Goal: Task Accomplishment & Management: Complete application form

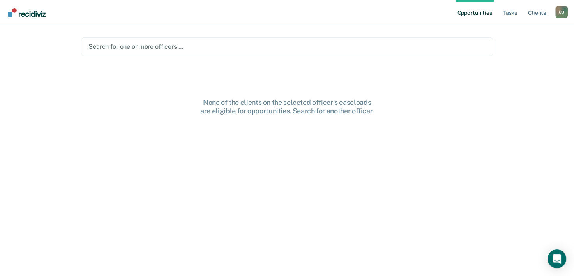
click at [458, 12] on link "Opportunities" at bounding box center [474, 12] width 38 height 25
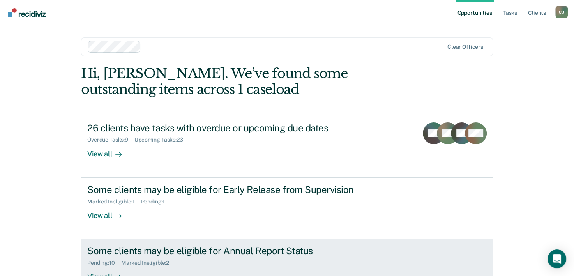
click at [198, 251] on div "Some clients may be eligible for Annual Report Status" at bounding box center [223, 250] width 273 height 11
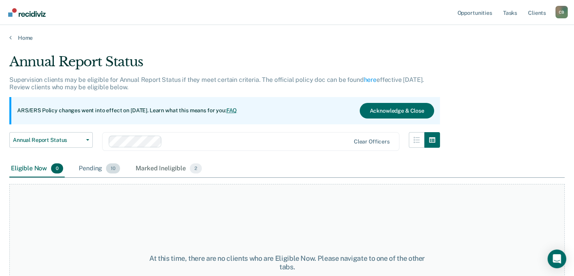
click at [88, 168] on div "Pending 10" at bounding box center [99, 168] width 44 height 17
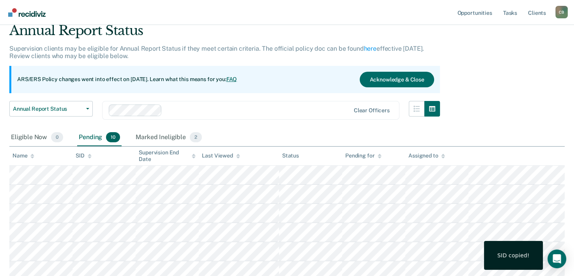
scroll to position [78, 0]
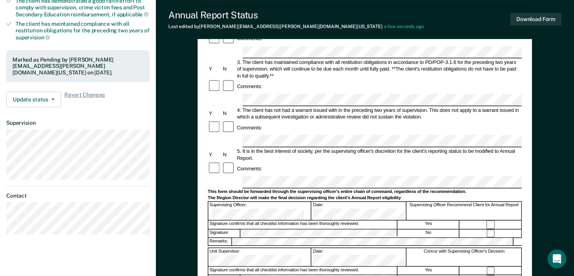
scroll to position [117, 0]
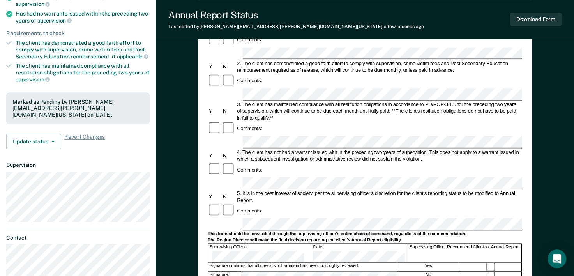
click at [274, 231] on div "This form should be forwarded through the supervising officer's entire chain of…" at bounding box center [365, 234] width 314 height 6
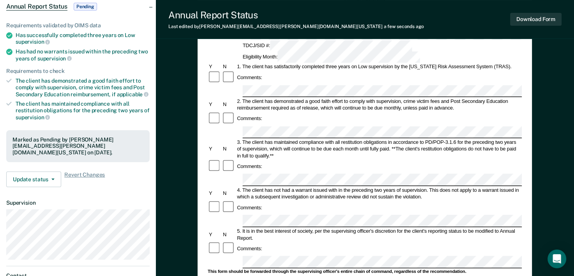
scroll to position [0, 0]
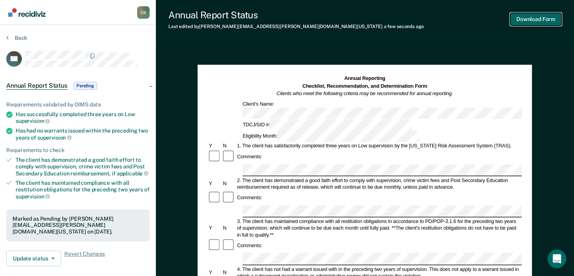
click at [523, 20] on button "Download Form" at bounding box center [535, 19] width 51 height 13
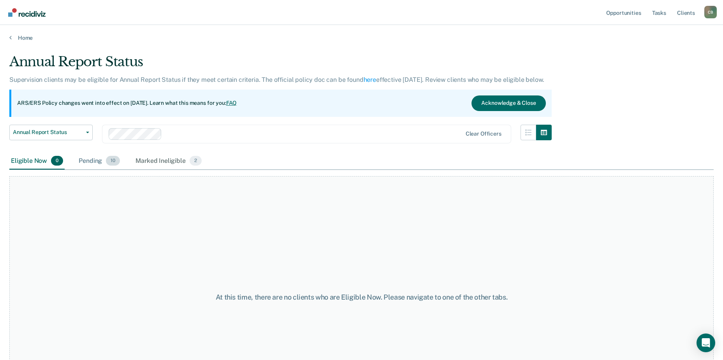
click at [102, 159] on div "Pending 10" at bounding box center [99, 161] width 44 height 17
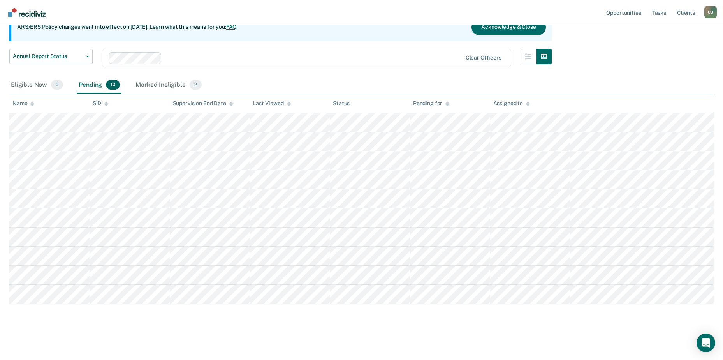
scroll to position [37, 0]
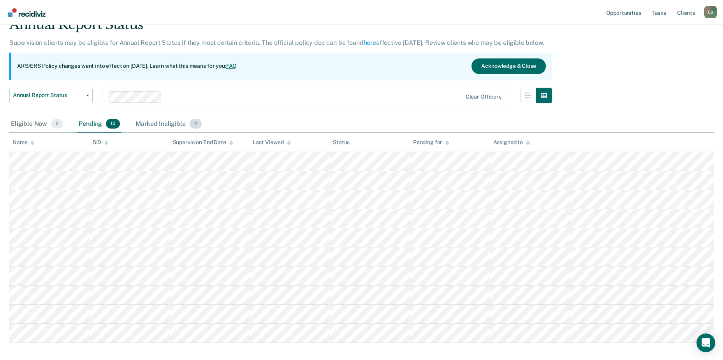
click at [151, 116] on div "Marked Ineligible 2" at bounding box center [168, 124] width 69 height 17
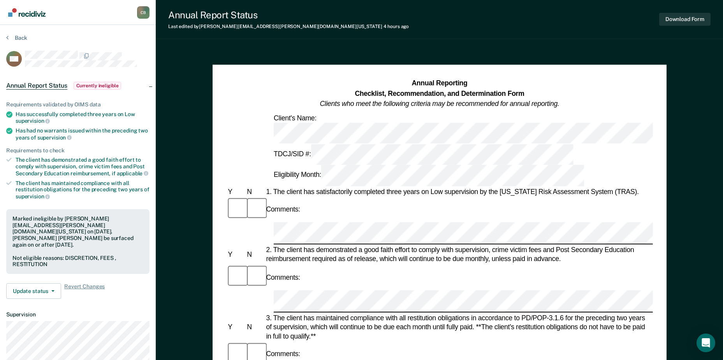
click at [219, 210] on div "Annual Reporting Checklist, Recommendation, and Determination Form Clients who …" at bounding box center [440, 361] width 454 height 592
click at [579, 14] on button "Download Form" at bounding box center [684, 19] width 51 height 13
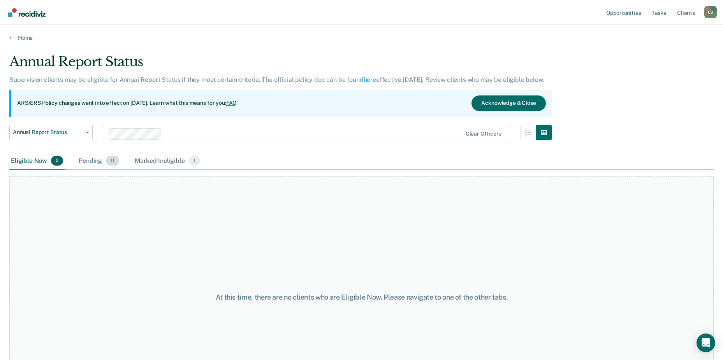
click at [101, 164] on div "Pending 11" at bounding box center [99, 161] width 44 height 17
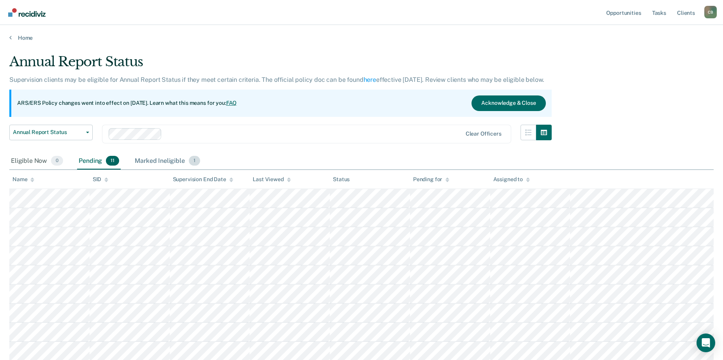
click at [155, 161] on div "Marked Ineligible 1" at bounding box center [167, 161] width 69 height 17
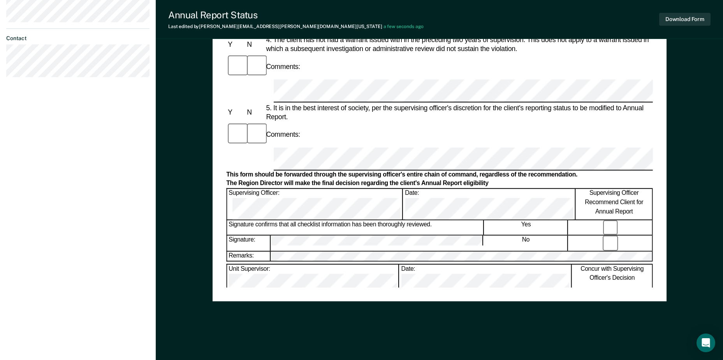
scroll to position [358, 0]
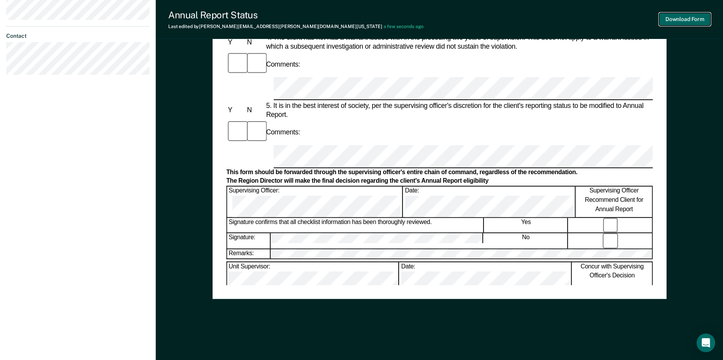
click at [579, 14] on button "Download Form" at bounding box center [684, 19] width 51 height 13
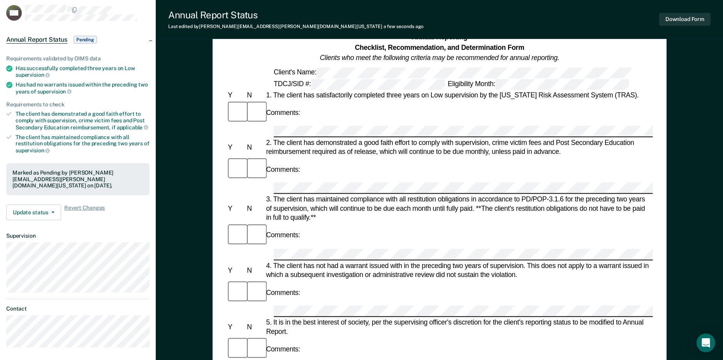
scroll to position [0, 0]
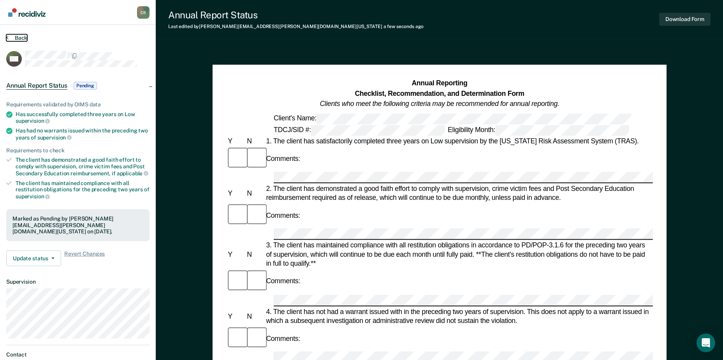
click at [9, 34] on button "Back" at bounding box center [16, 37] width 21 height 7
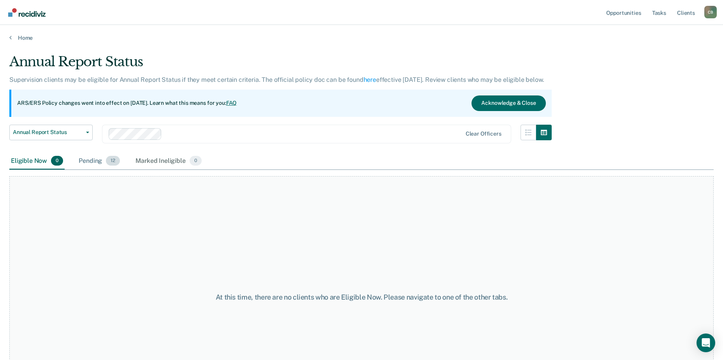
click at [89, 162] on div "Pending 12" at bounding box center [99, 161] width 44 height 17
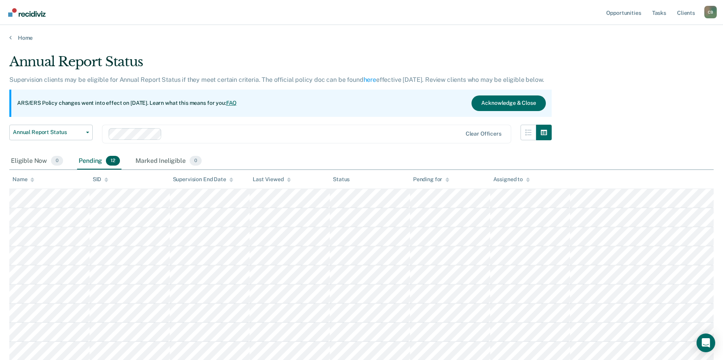
scroll to position [78, 0]
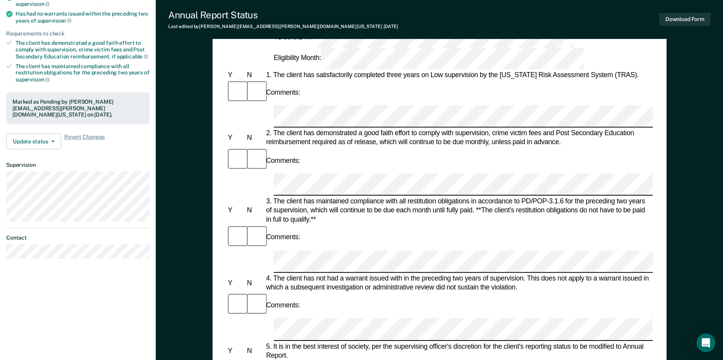
scroll to position [312, 0]
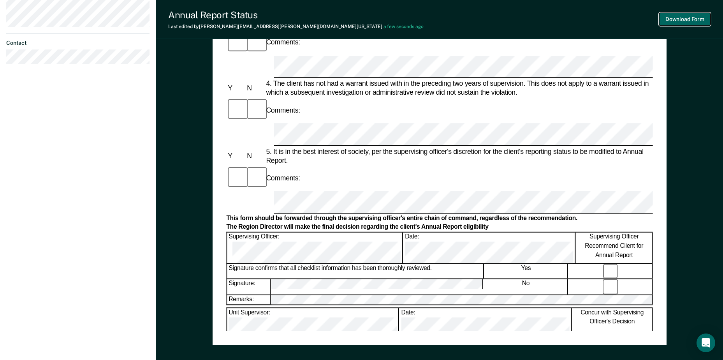
click at [579, 17] on button "Download Form" at bounding box center [684, 19] width 51 height 13
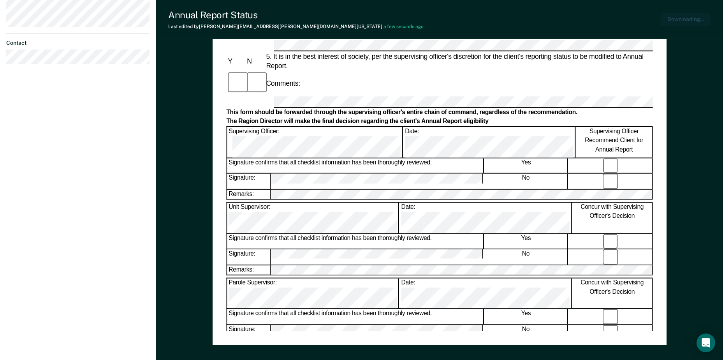
scroll to position [0, 0]
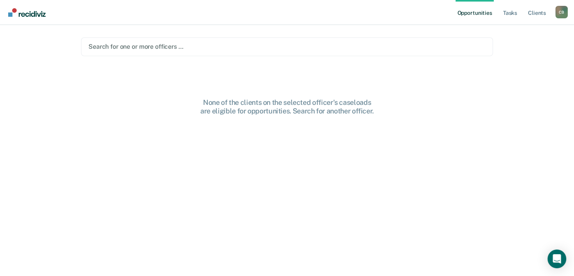
click at [466, 15] on link "Opportunities" at bounding box center [474, 12] width 38 height 25
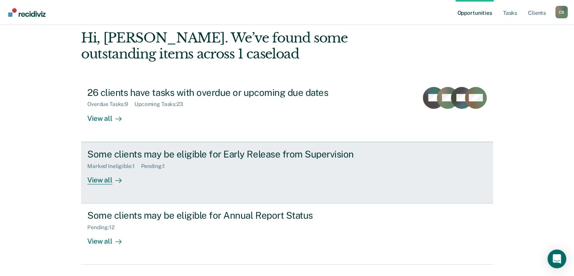
scroll to position [39, 0]
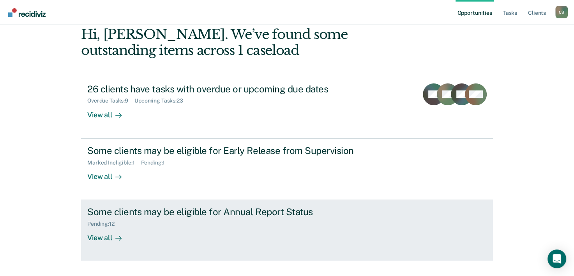
click at [214, 217] on div "Pending : 12" at bounding box center [223, 222] width 273 height 10
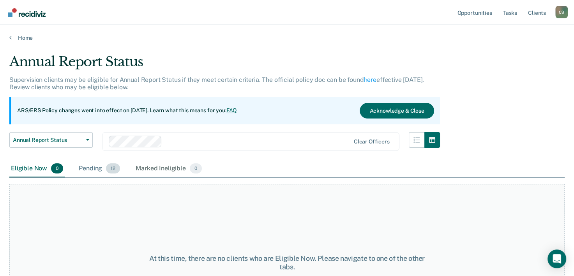
click at [103, 169] on div "Pending 12" at bounding box center [99, 168] width 44 height 17
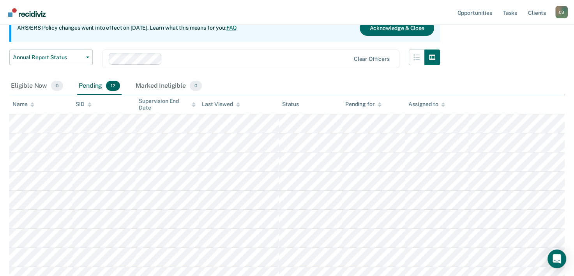
scroll to position [205, 0]
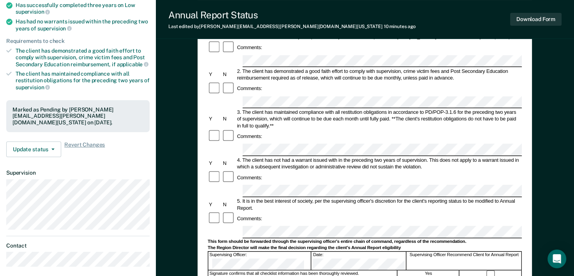
scroll to position [117, 0]
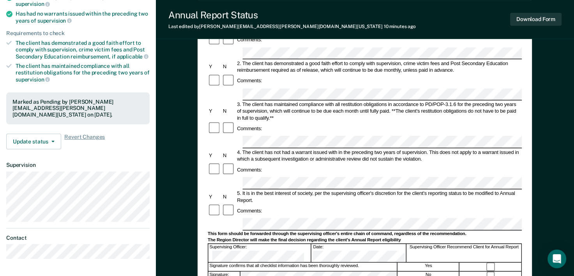
click at [227, 177] on div at bounding box center [365, 183] width 314 height 12
click at [542, 21] on button "Download Form" at bounding box center [535, 19] width 51 height 13
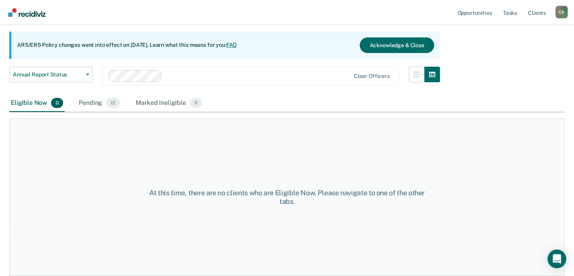
scroll to position [65, 0]
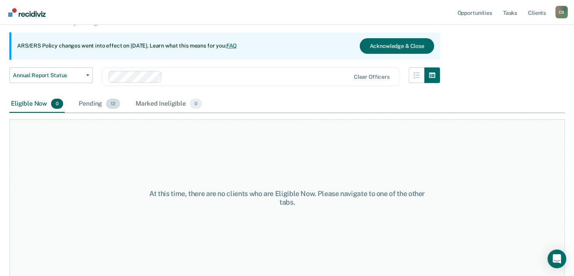
click at [102, 100] on div "Pending 12" at bounding box center [99, 103] width 44 height 17
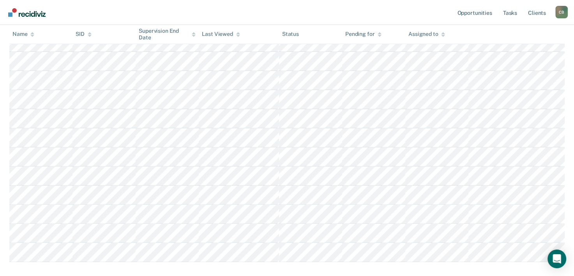
scroll to position [205, 0]
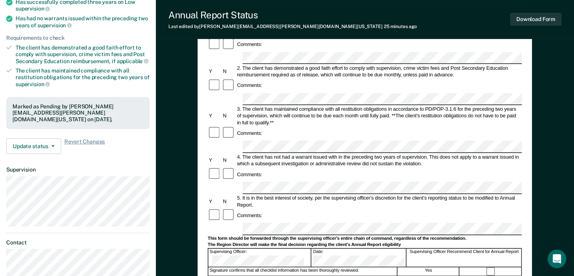
scroll to position [156, 0]
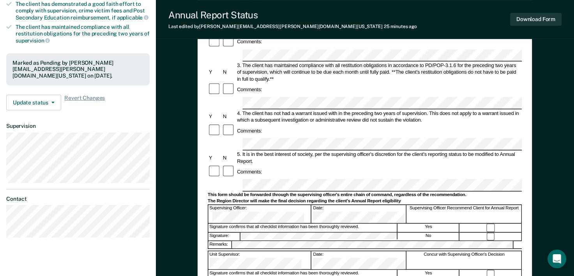
click at [196, 109] on div "Annual Reporting Checklist, Recommendation, and Determination Form Clients who …" at bounding box center [365, 149] width 418 height 513
click at [217, 179] on div at bounding box center [365, 185] width 314 height 12
click at [542, 19] on button "Download Form" at bounding box center [535, 19] width 51 height 13
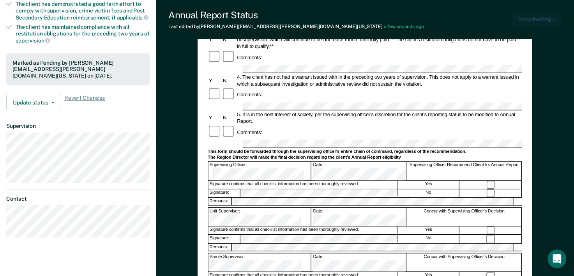
scroll to position [0, 0]
